Goal: Communication & Community: Answer question/provide support

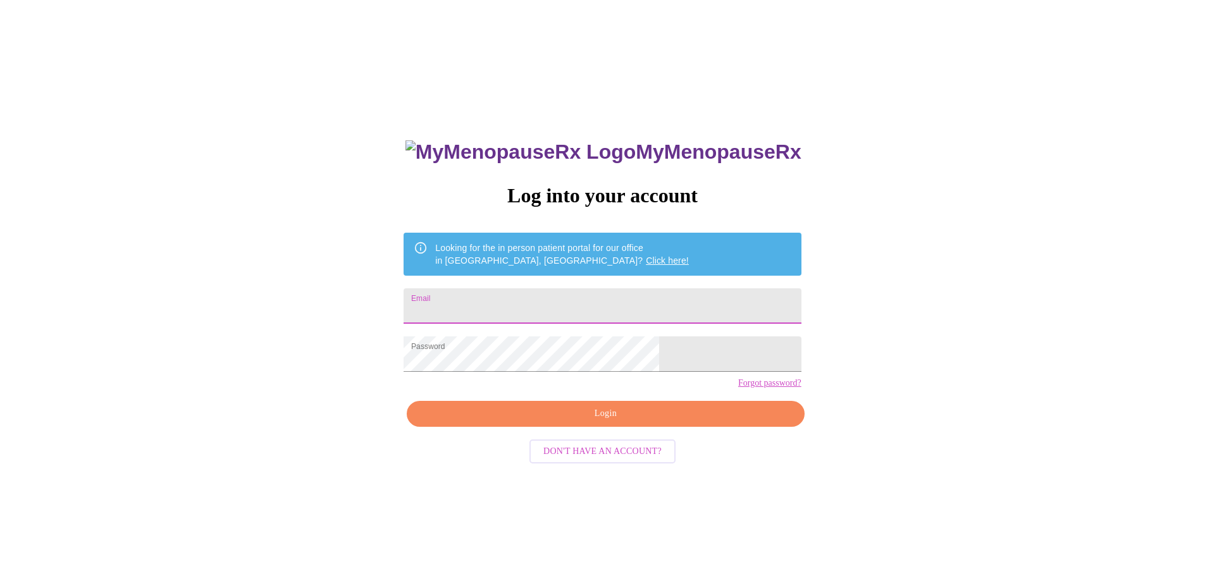
click at [541, 313] on input "Email" at bounding box center [602, 306] width 397 height 35
type input "[EMAIL_ADDRESS][DOMAIN_NAME]"
drag, startPoint x: 611, startPoint y: 433, endPoint x: 618, endPoint y: 431, distance: 8.0
click at [611, 422] on span "Login" at bounding box center [605, 414] width 368 height 16
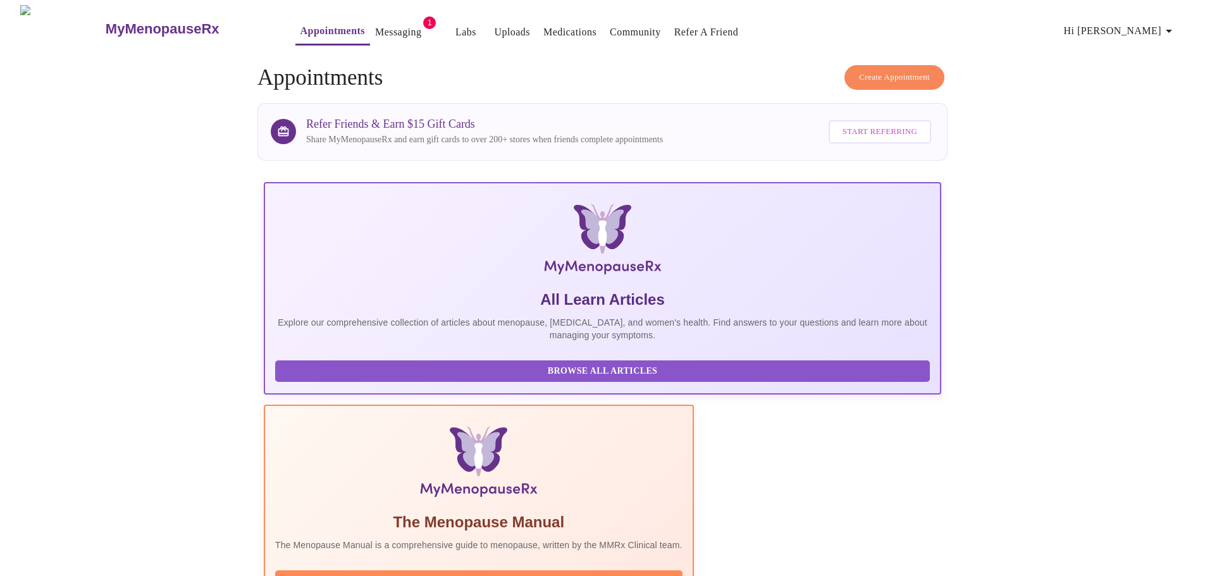
click at [387, 28] on link "Messaging" at bounding box center [398, 32] width 46 height 18
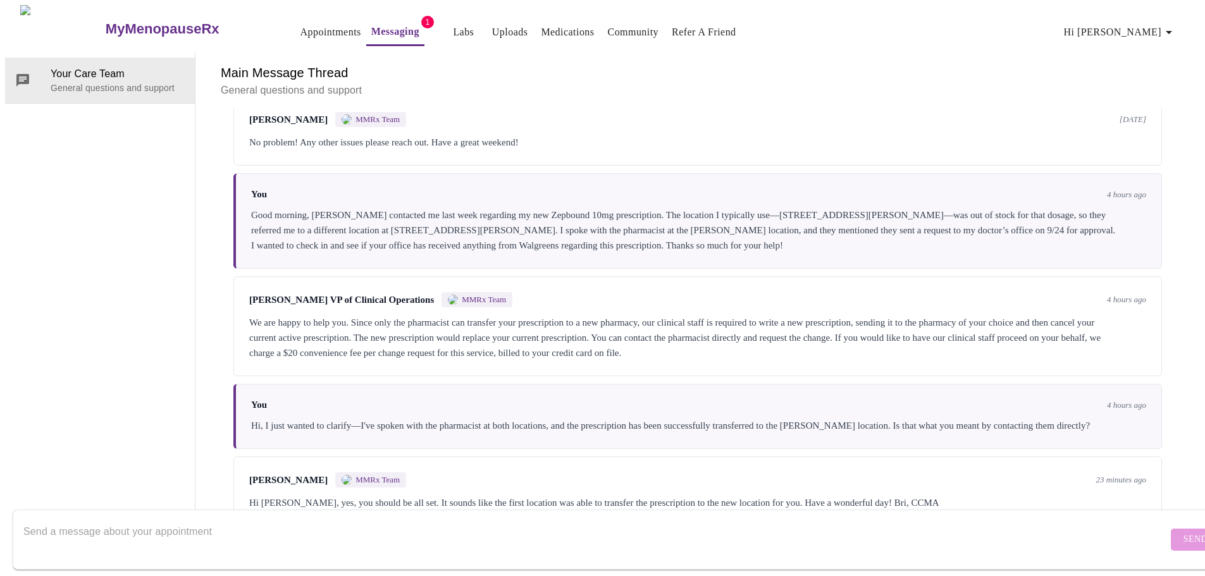
scroll to position [4339, 0]
click at [135, 526] on textarea "Send a message about your appointment" at bounding box center [595, 539] width 1145 height 40
click at [141, 519] on textarea "Send a message about your appointment" at bounding box center [595, 539] width 1145 height 40
click at [130, 523] on textarea "Send a message about your appointment" at bounding box center [595, 539] width 1145 height 40
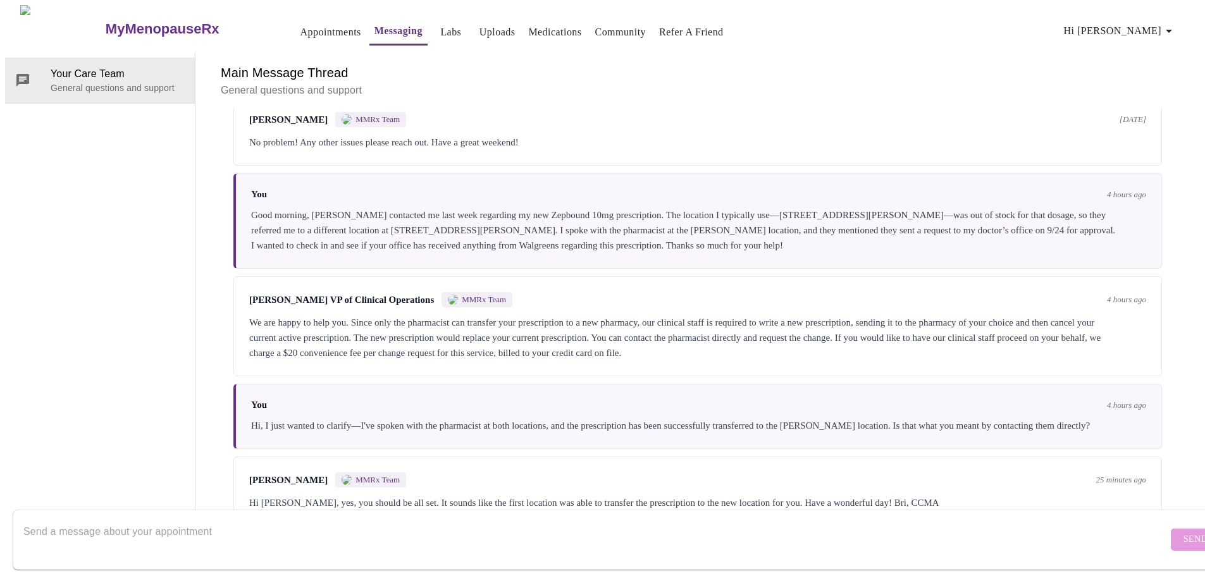
click at [81, 528] on textarea "Send a message about your appointment" at bounding box center [595, 539] width 1145 height 40
click at [76, 519] on textarea "Send a message about your appointment" at bounding box center [595, 539] width 1145 height 40
click at [95, 522] on textarea "Send a message about your appointment" at bounding box center [595, 539] width 1145 height 40
click at [291, 519] on textarea "Hi Brianna, thanks so much for getting back to me." at bounding box center [595, 539] width 1145 height 40
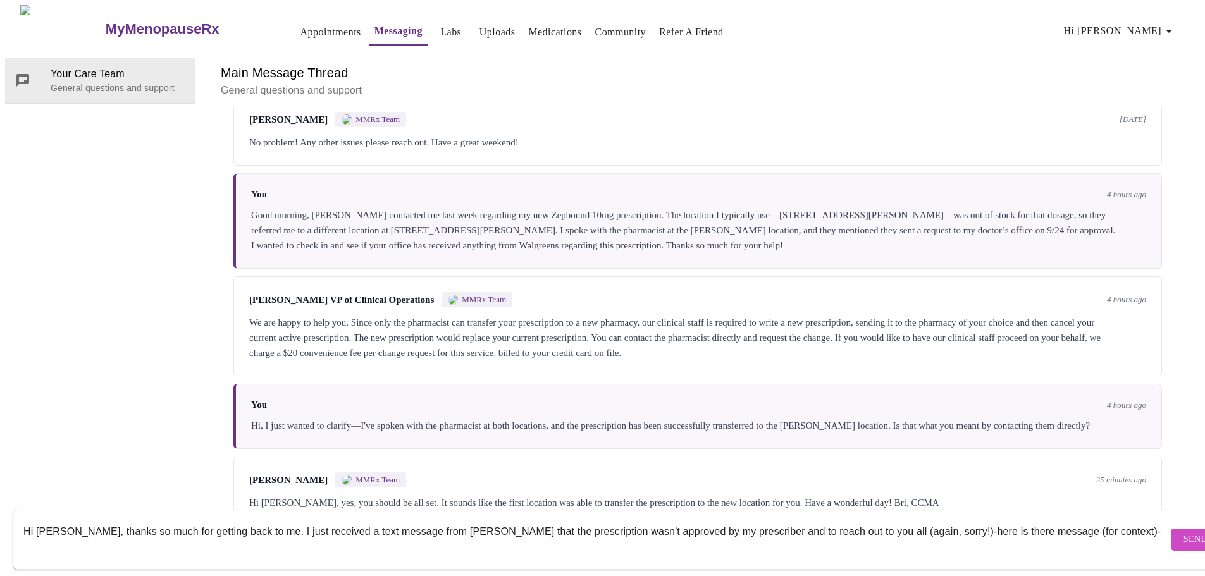
scroll to position [8, 0]
paste textarea "More refills not approved"
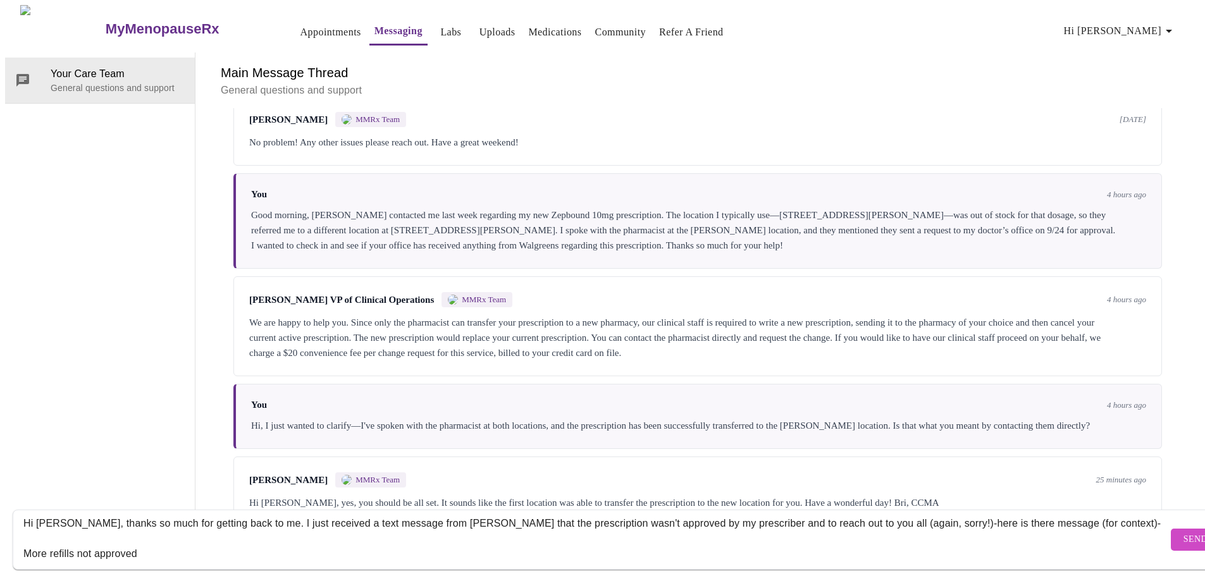
scroll to position [23, 0]
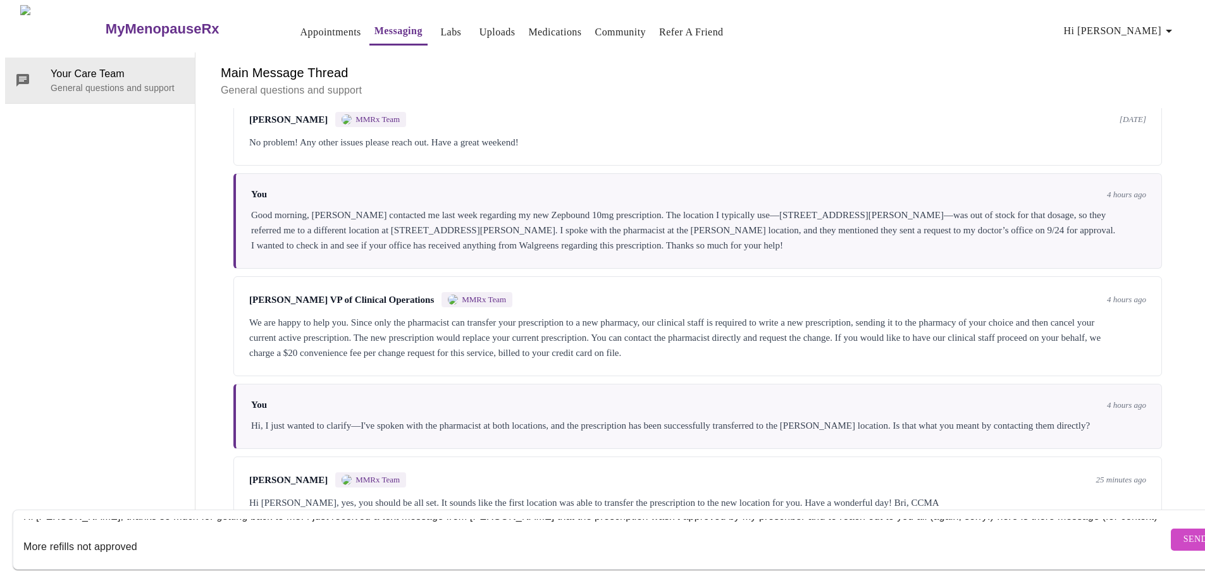
paste textarea "Your request for more refills for Zepbound was not approved. For questions, con…"
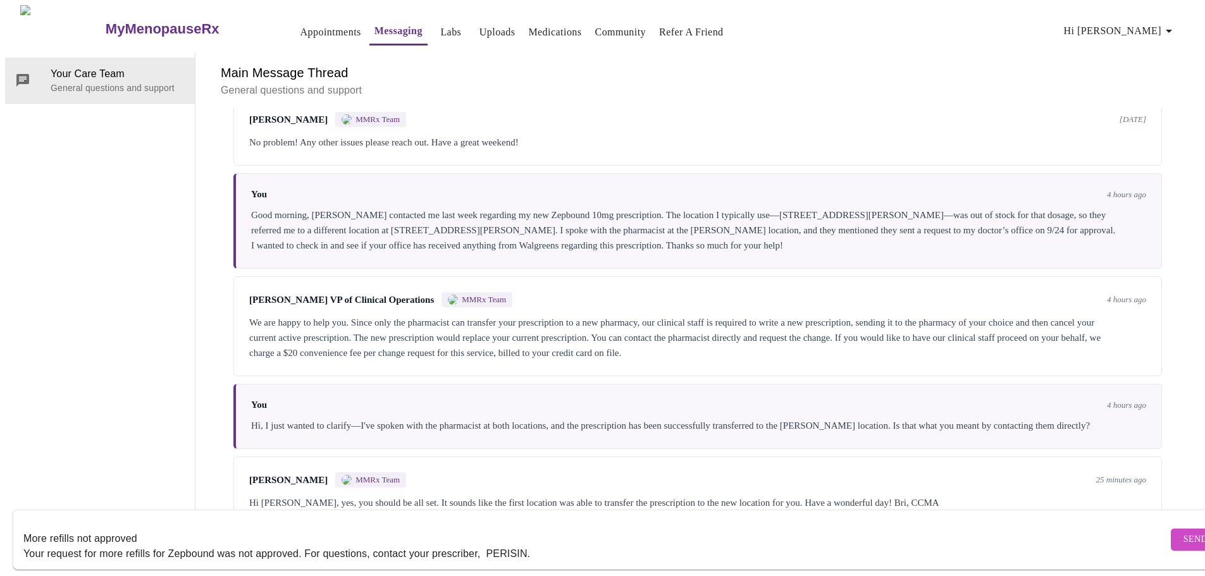
click at [54, 519] on textarea "Hi Brianna, thanks so much for getting back to me. I just received a text messa…" at bounding box center [595, 539] width 1145 height 40
paste textarea "Zepbound 10mg/0.5ml Inj (4 Pf Pens) Qty: 2 Price varies with insurance For: Chr…"
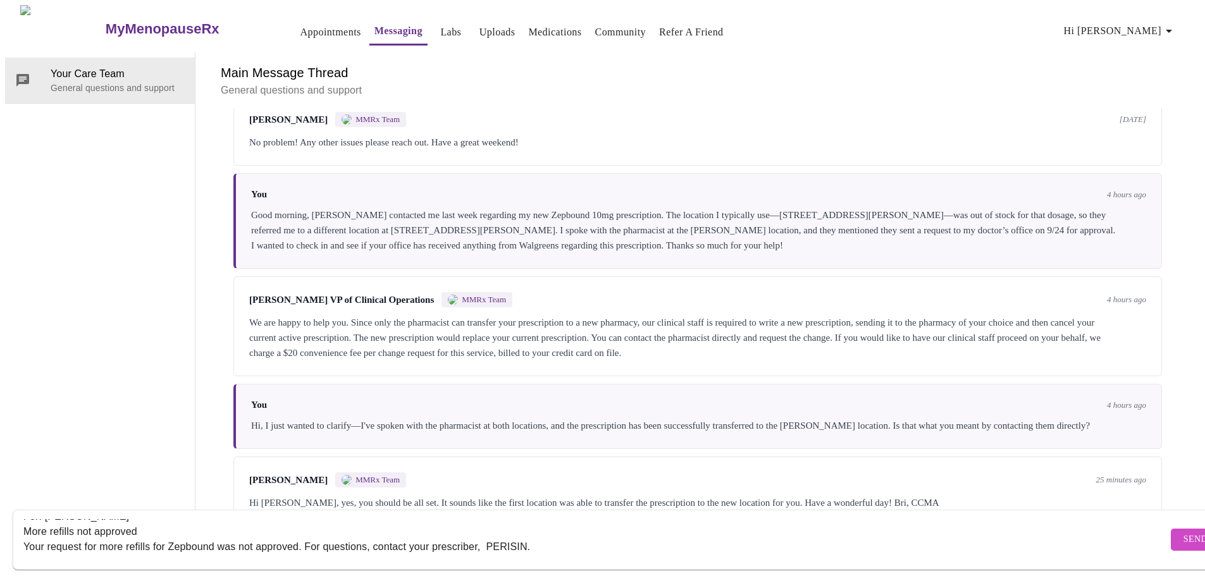
scroll to position [0, 0]
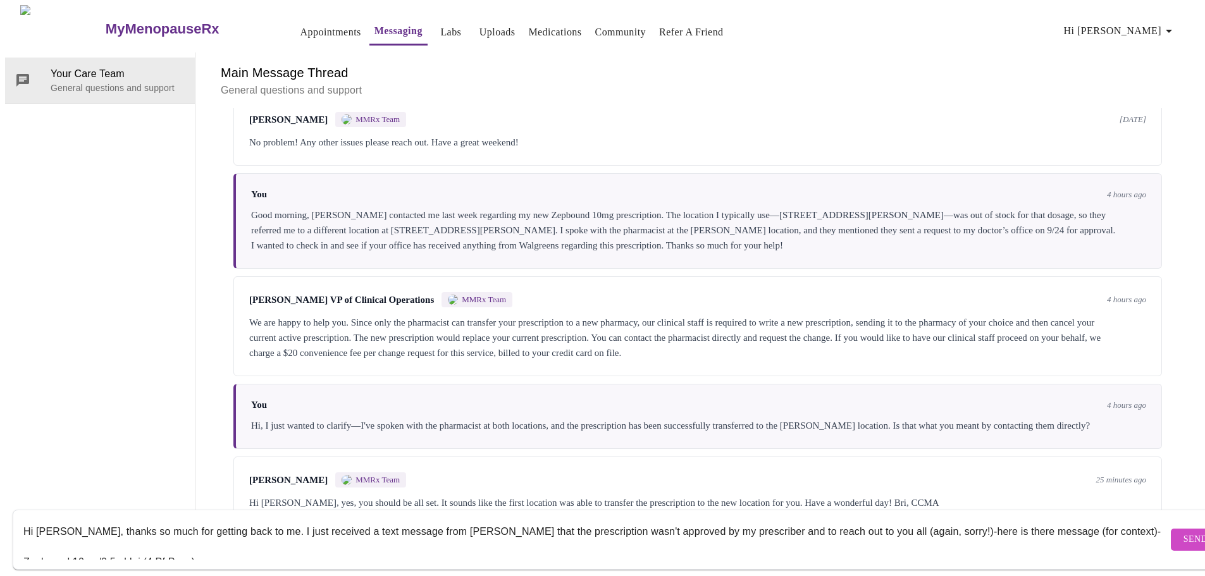
type textarea "Hi Brianna, thanks so much for getting back to me. I just received a text messa…"
click at [1184, 532] on span "Send" at bounding box center [1196, 540] width 24 height 16
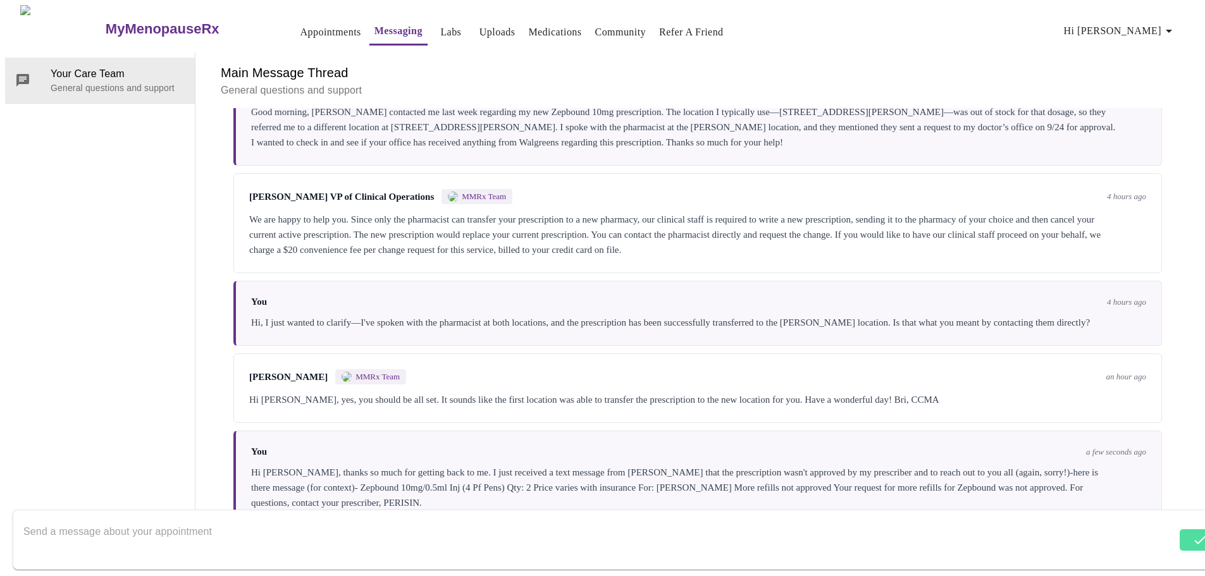
scroll to position [4370, 0]
